Goal: Obtain resource: Download file/media

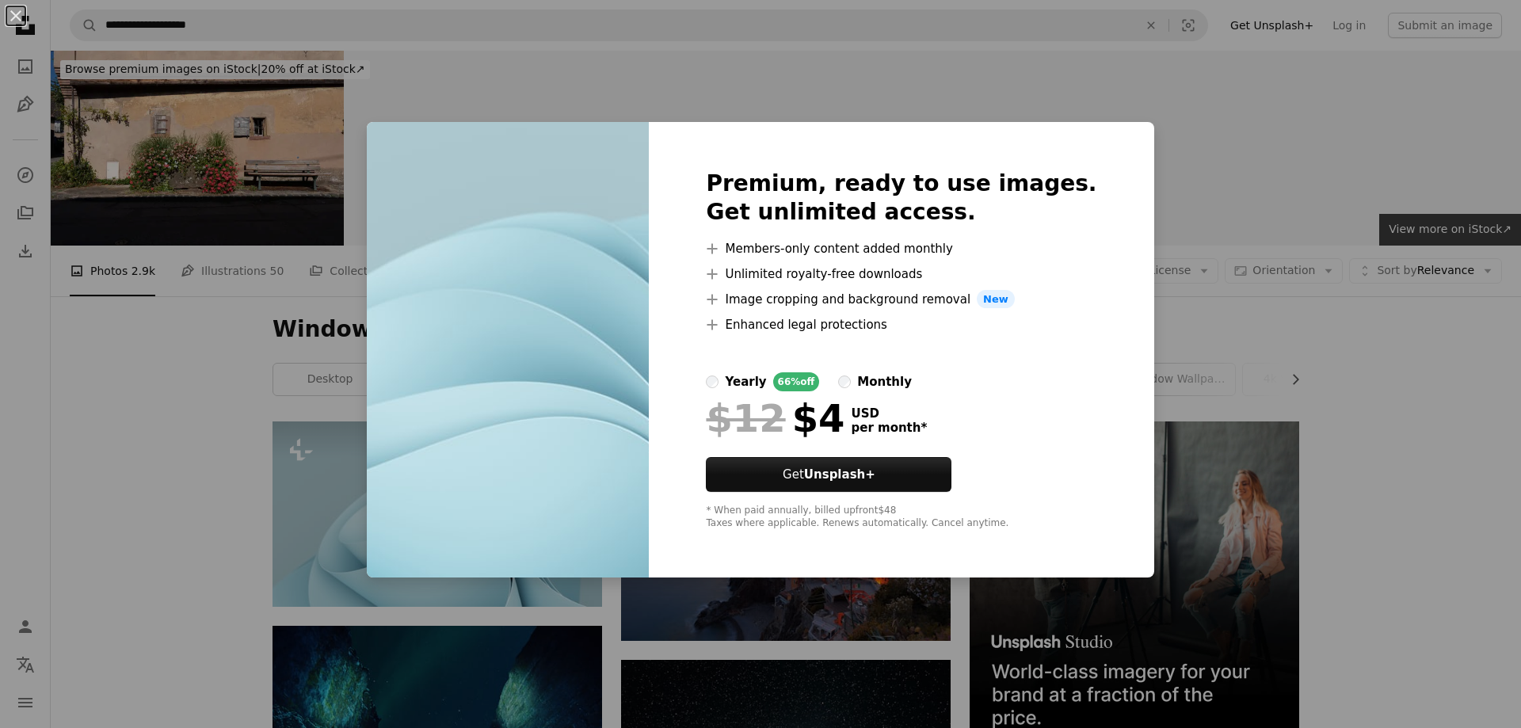
click at [1162, 116] on div "An X shape Premium, ready to use images. Get unlimited access. A plus sign Memb…" at bounding box center [760, 364] width 1521 height 728
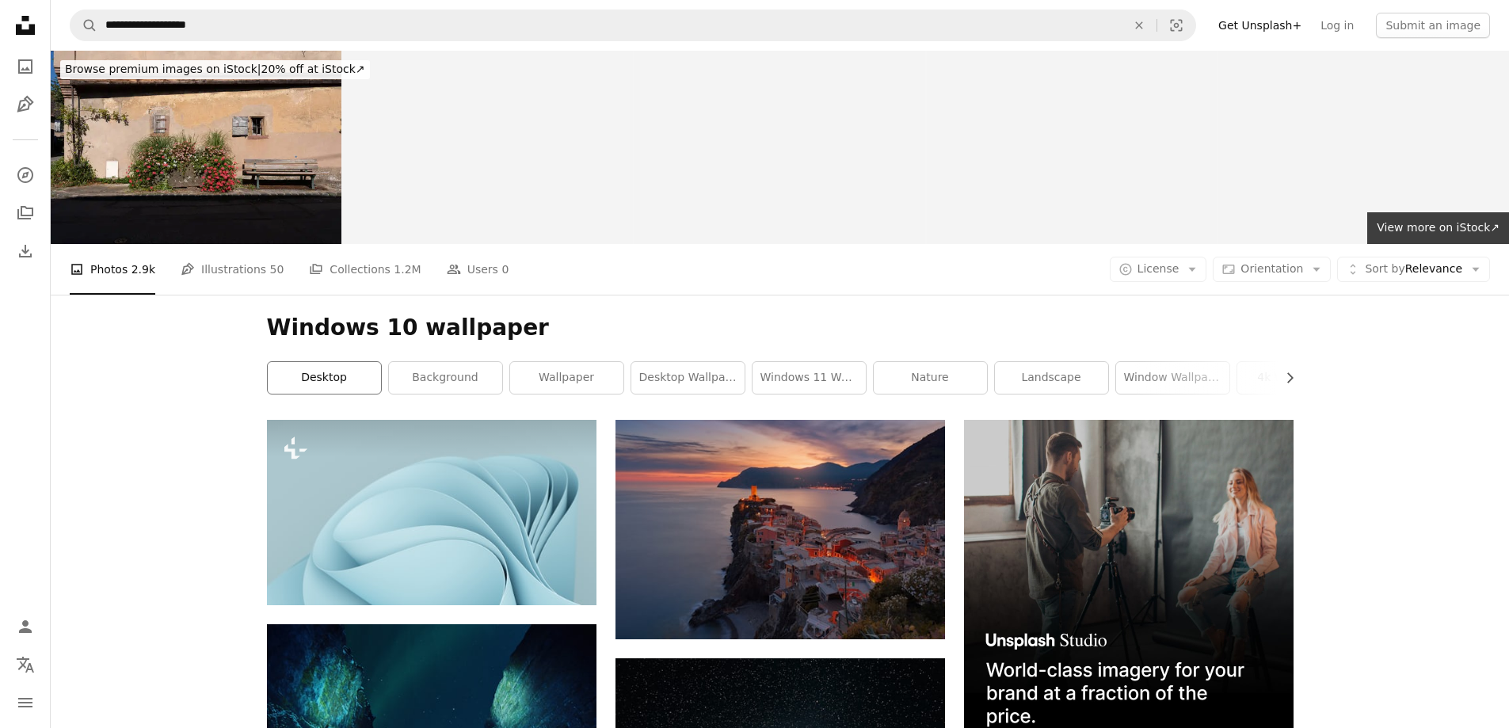
click at [345, 375] on link "desktop" at bounding box center [324, 378] width 113 height 32
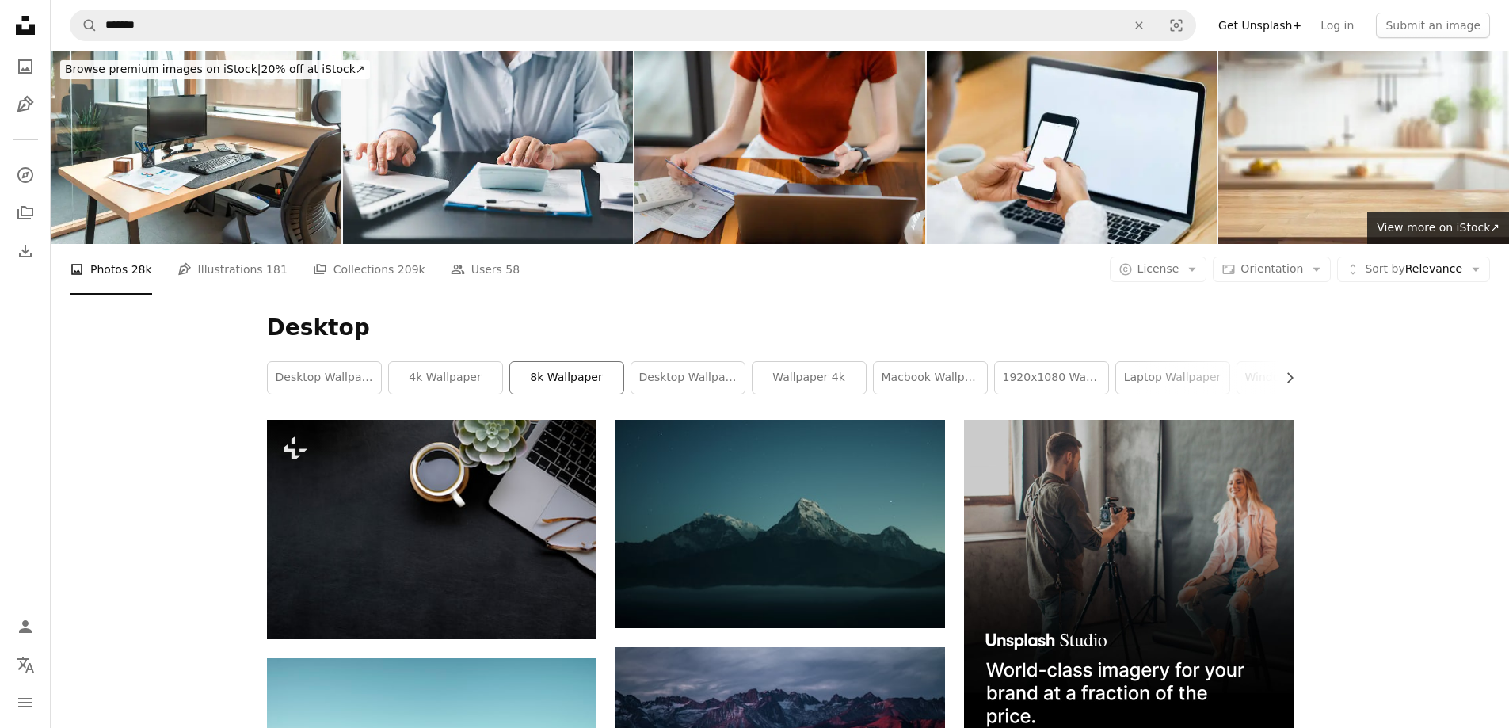
click at [568, 373] on link "8k wallpaper" at bounding box center [566, 378] width 113 height 32
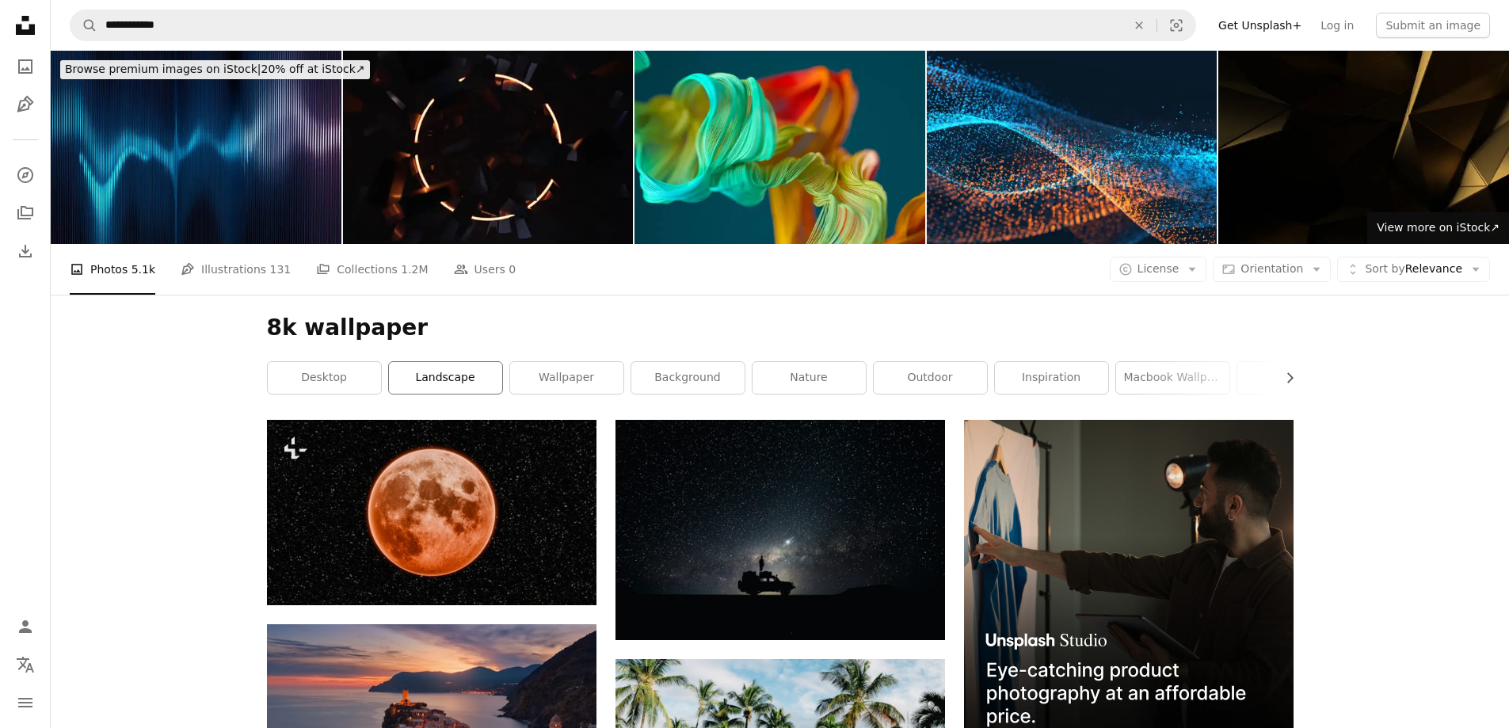
click at [479, 380] on link "landscape" at bounding box center [445, 378] width 113 height 32
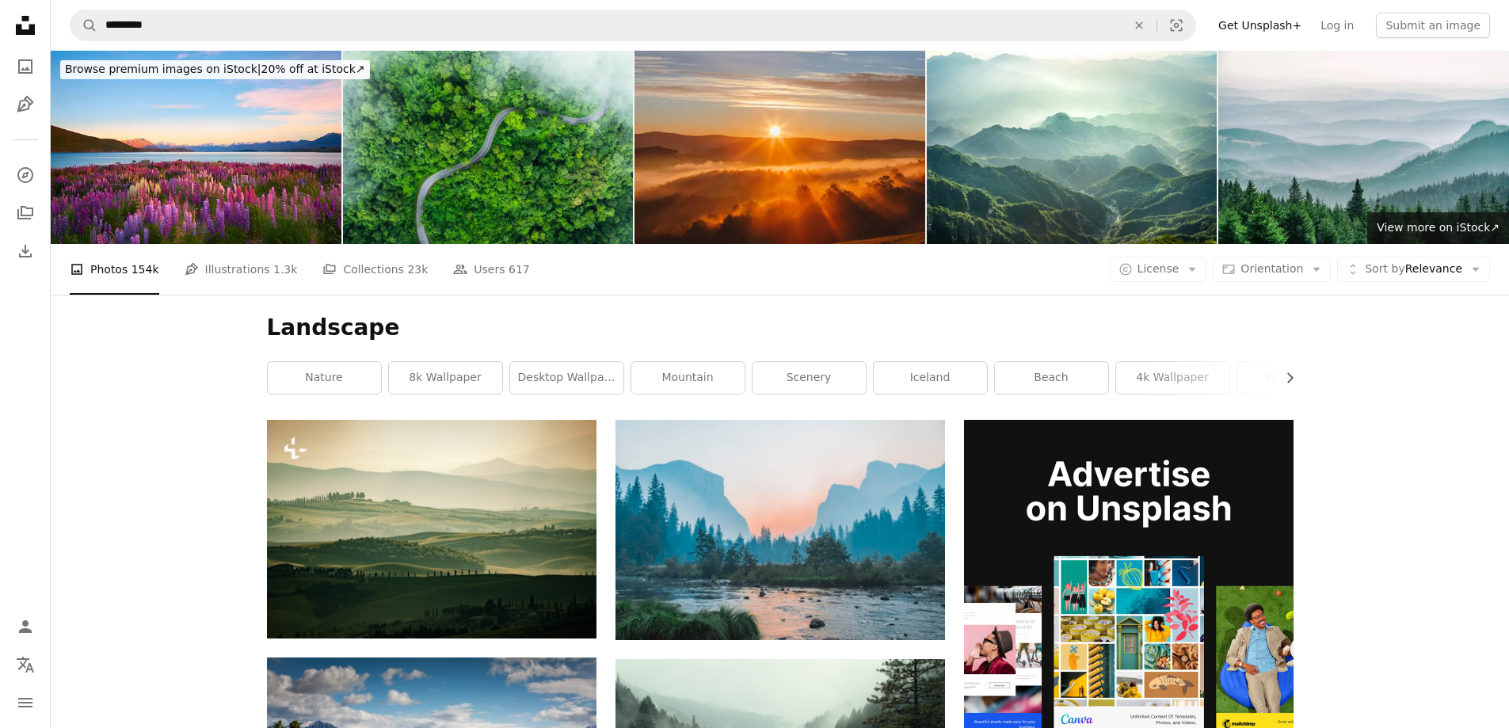
click at [506, 374] on div "nature 8k wallpaper desktop wallpaper mountain scenery [GEOGRAPHIC_DATA] 4k wal…" at bounding box center [780, 377] width 1027 height 33
click at [521, 375] on link "desktop wallpaper" at bounding box center [566, 378] width 113 height 32
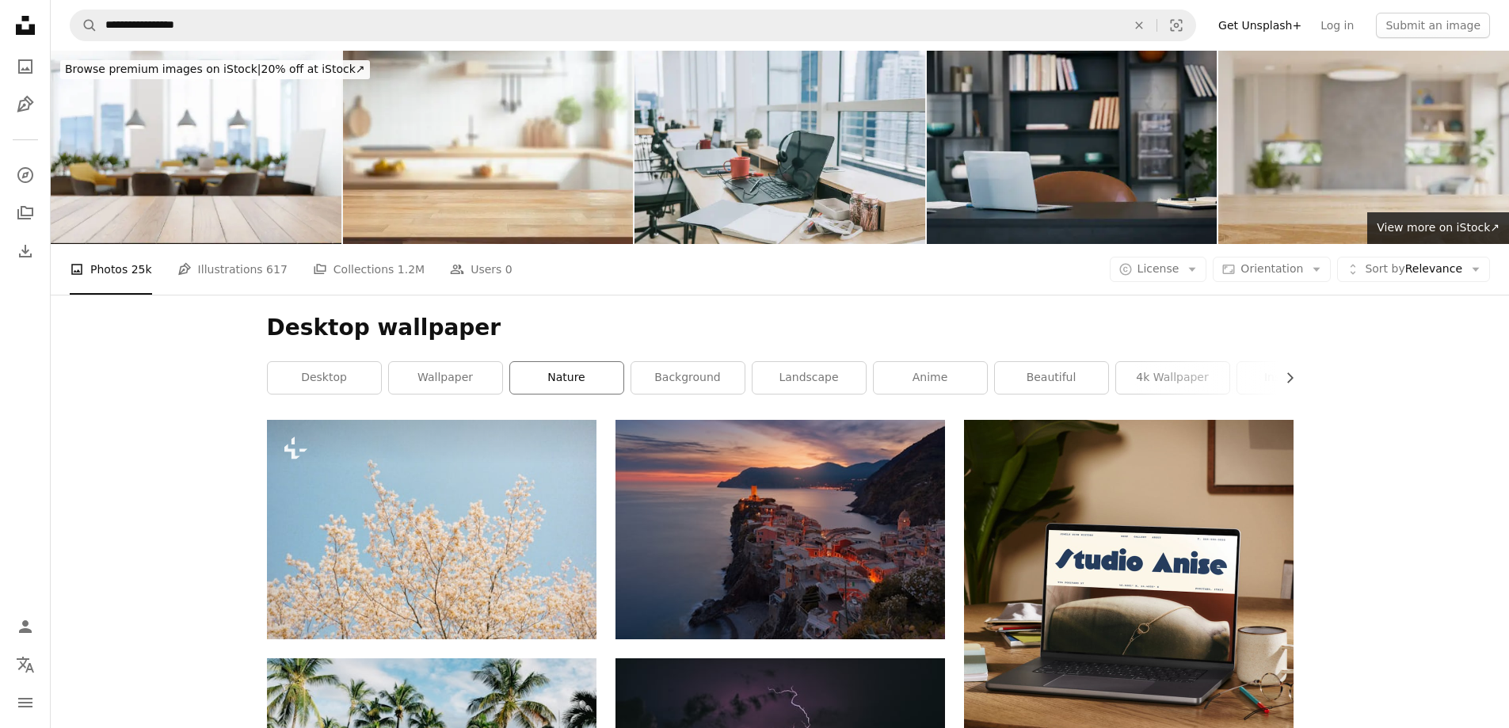
click at [591, 384] on link "nature" at bounding box center [566, 378] width 113 height 32
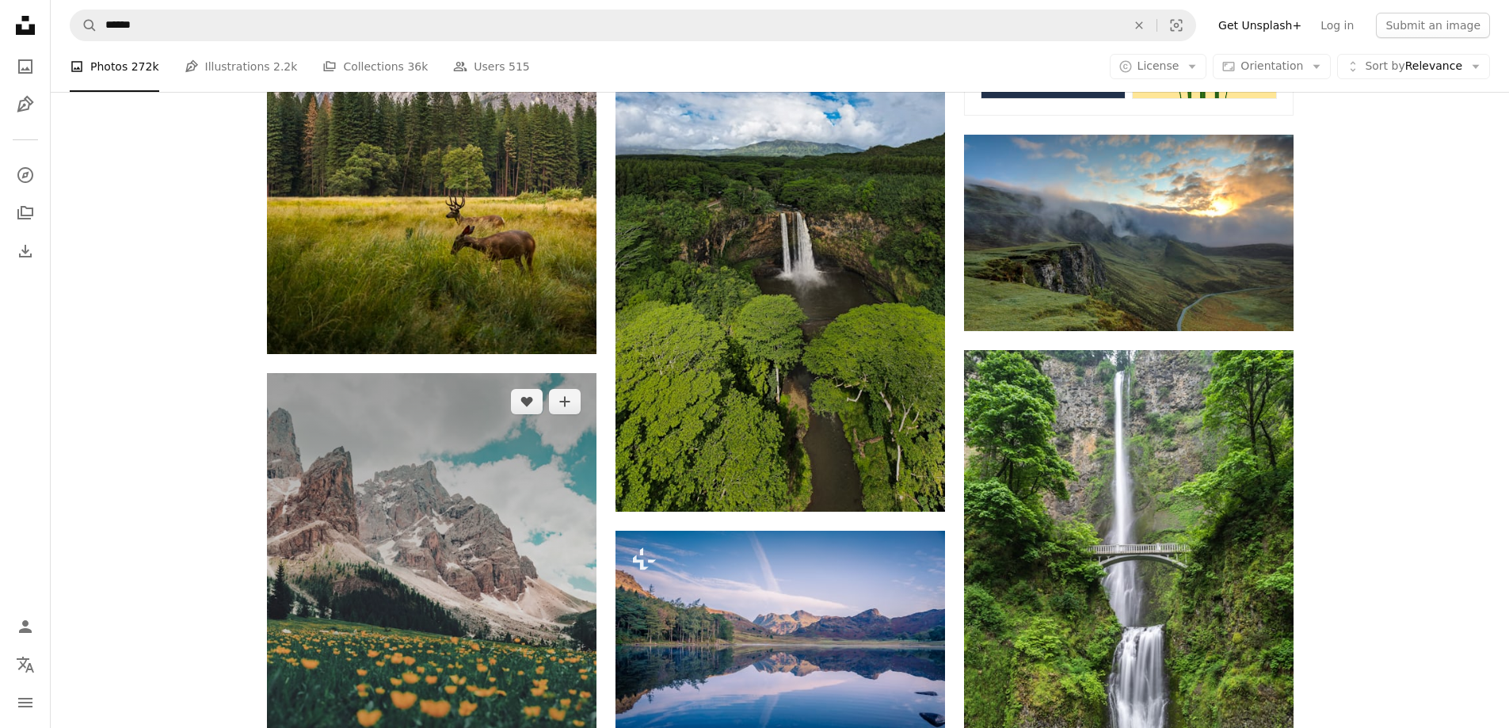
scroll to position [951, 0]
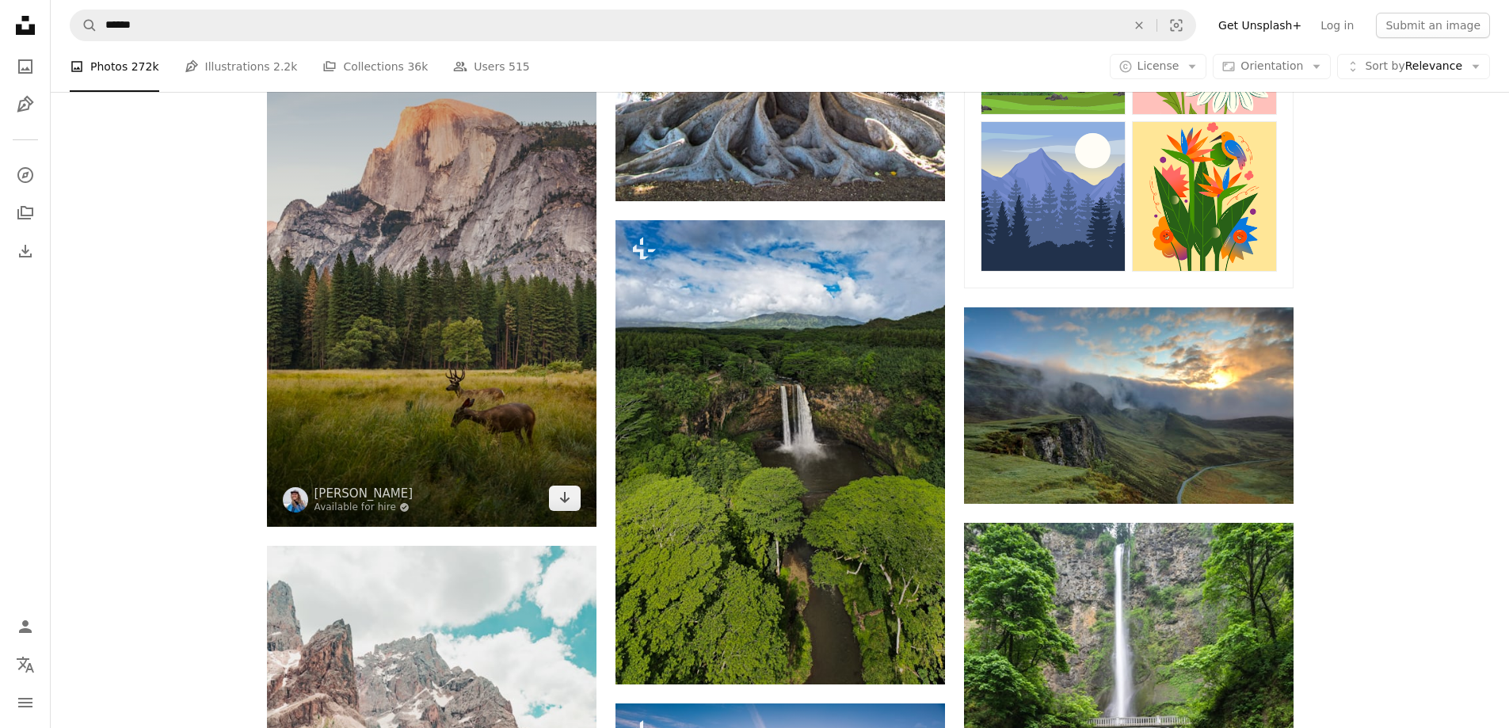
click at [478, 318] on img at bounding box center [432, 254] width 330 height 543
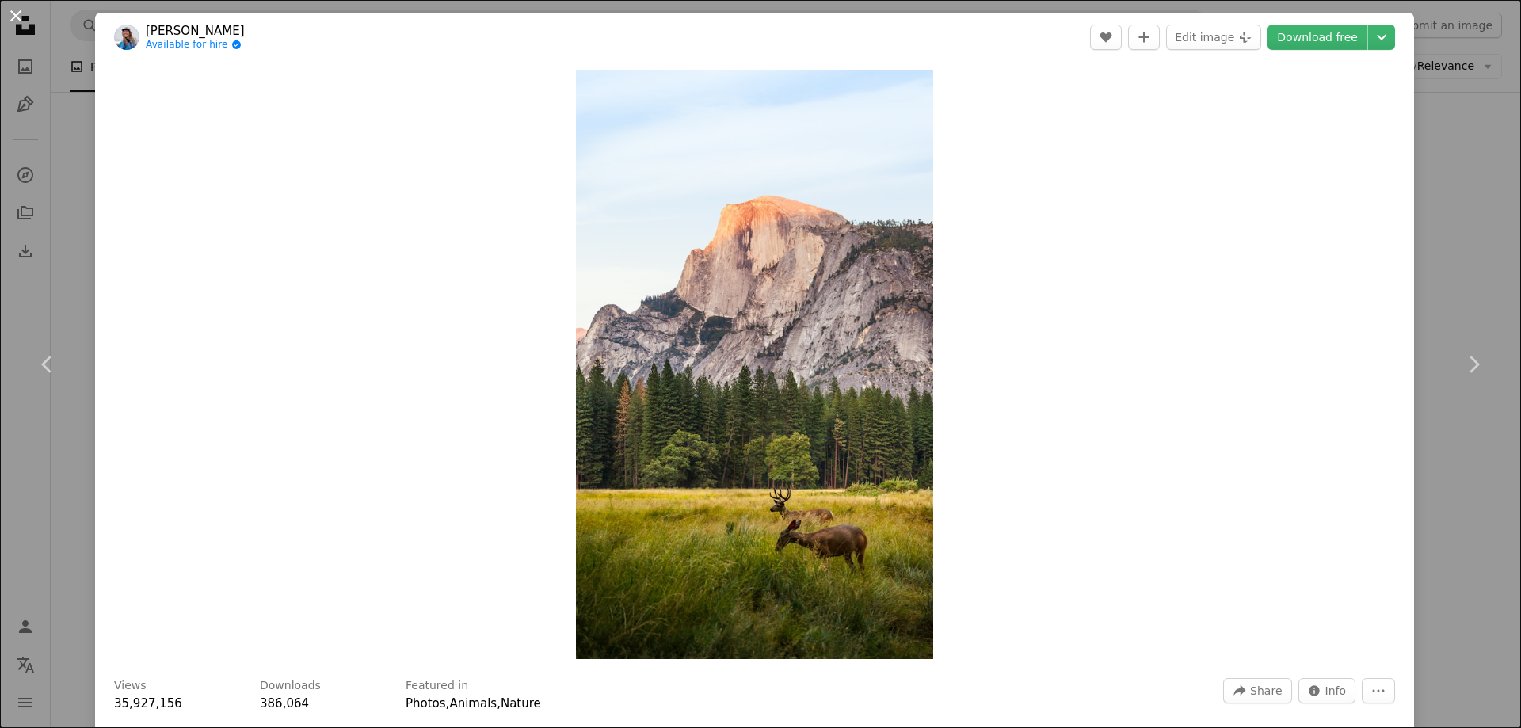
click at [22, 16] on button "An X shape" at bounding box center [15, 15] width 19 height 19
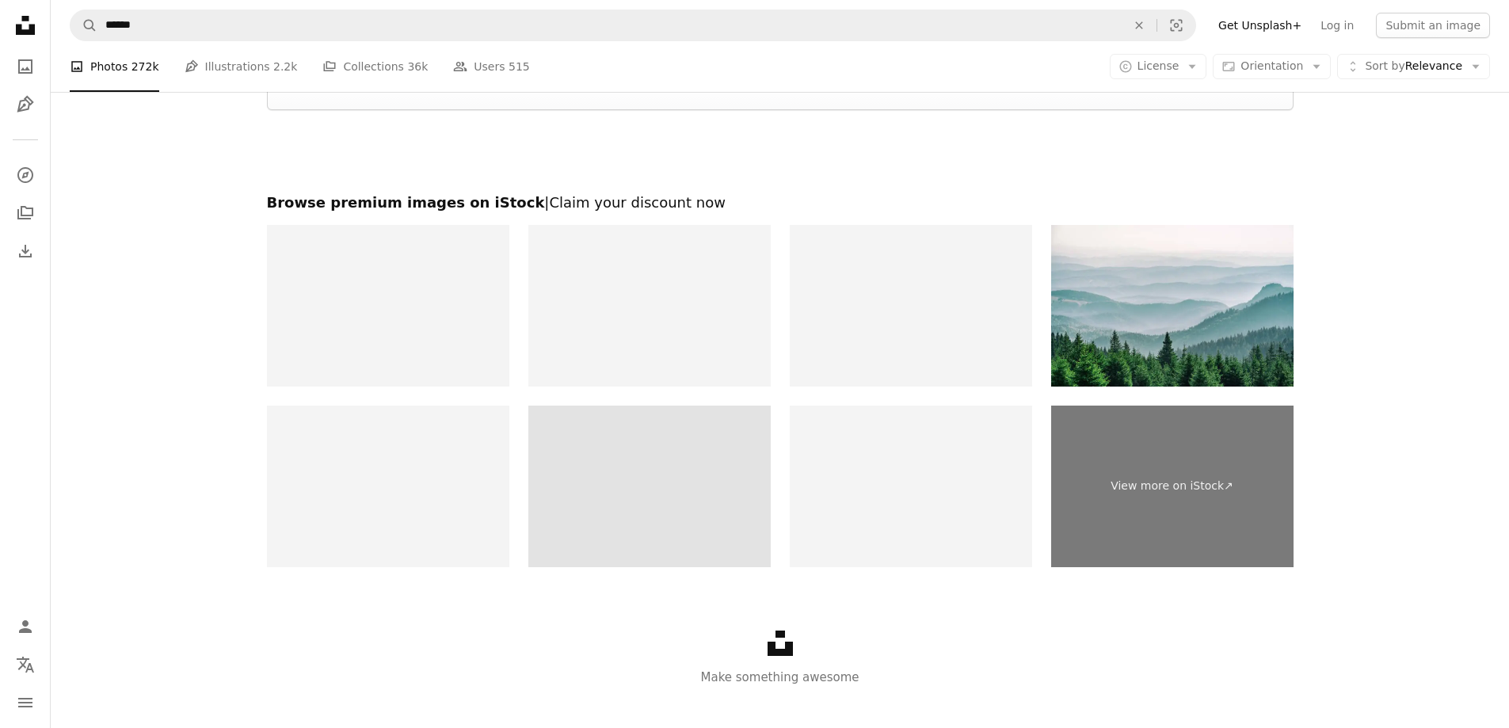
scroll to position [3350, 0]
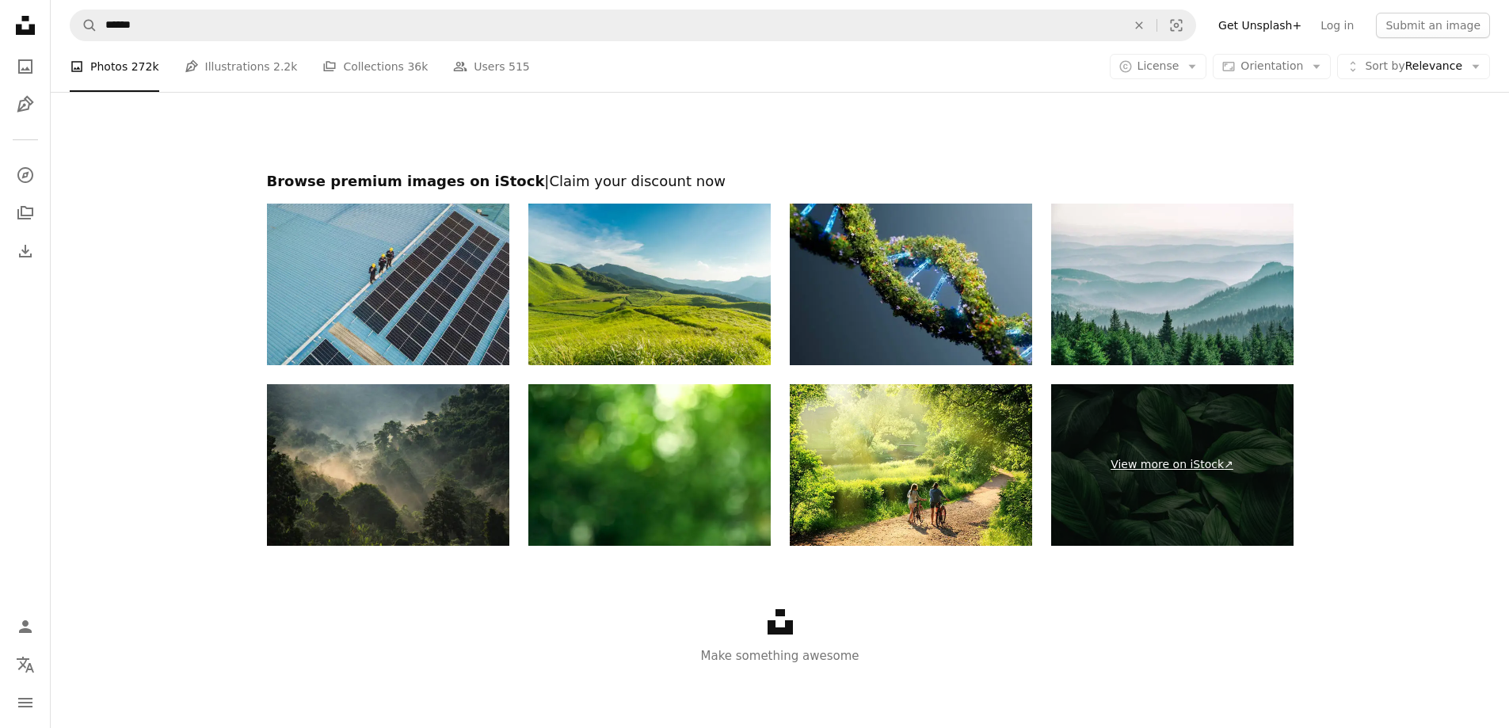
click at [1118, 473] on link "View more on iStock ↗" at bounding box center [1172, 465] width 242 height 162
